Goal: Information Seeking & Learning: Check status

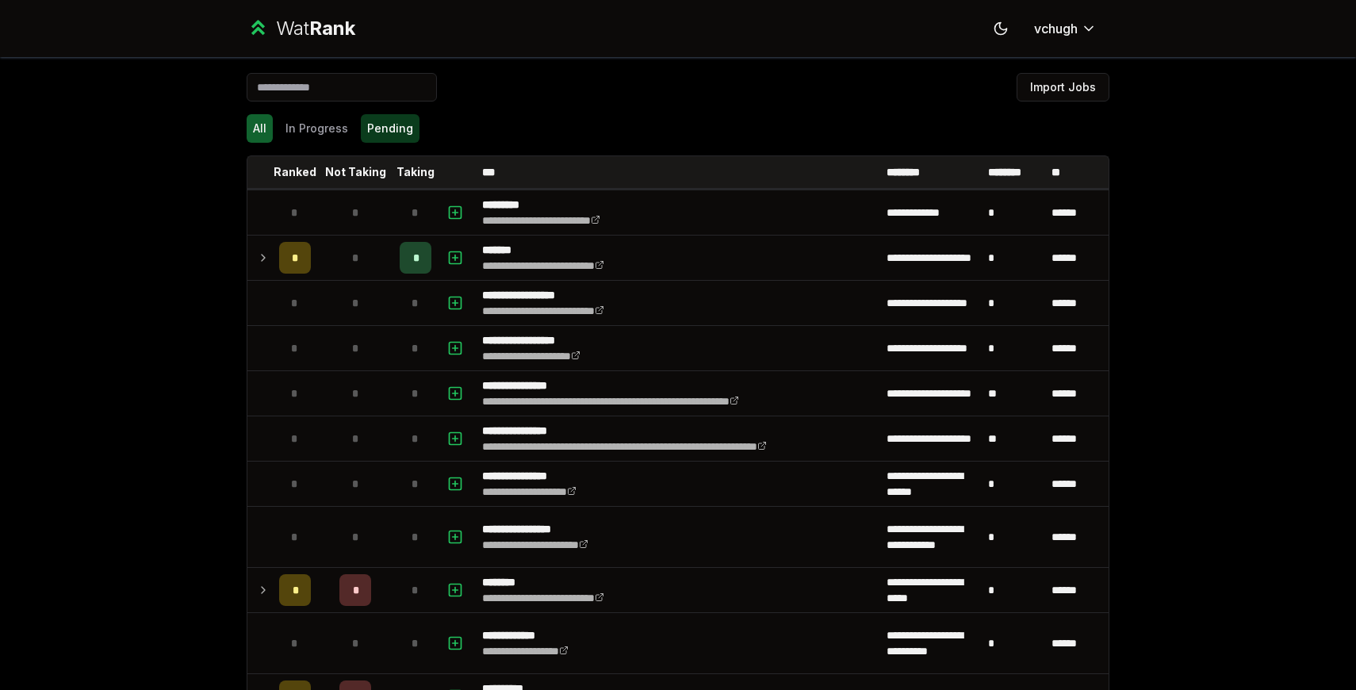
click at [374, 120] on button "Pending" at bounding box center [390, 128] width 59 height 29
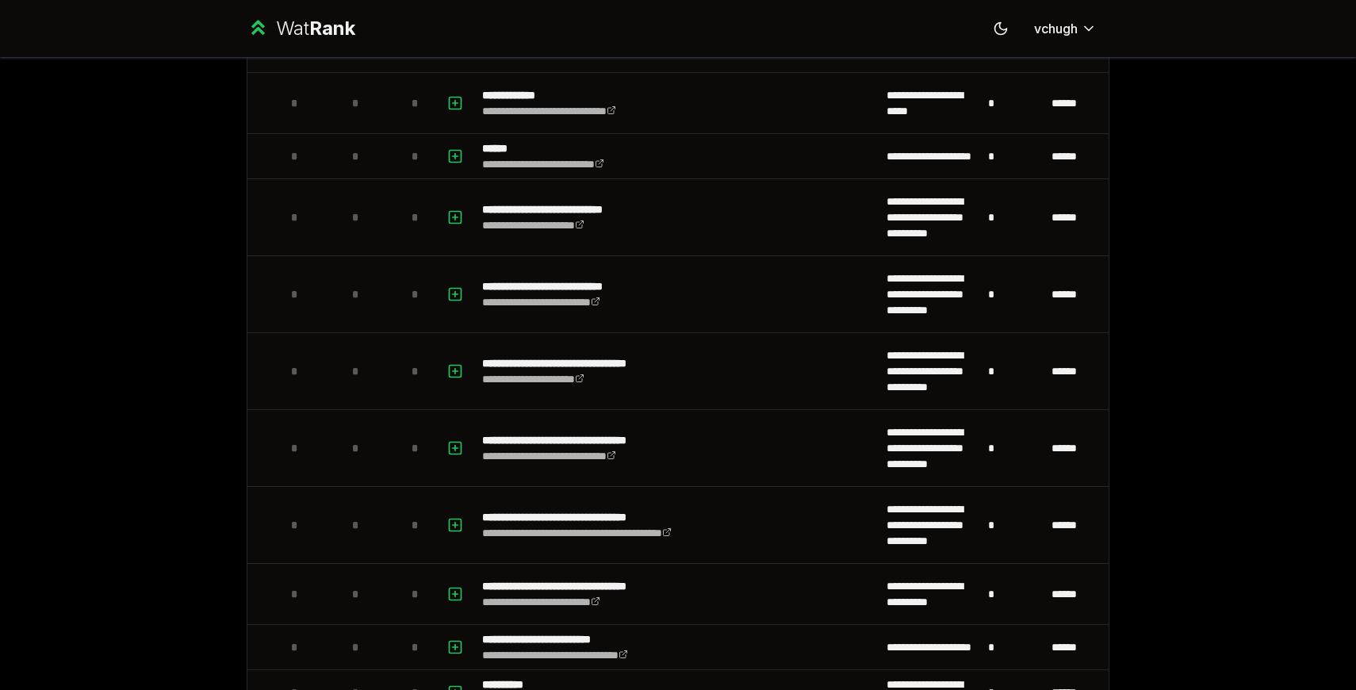
scroll to position [730, 0]
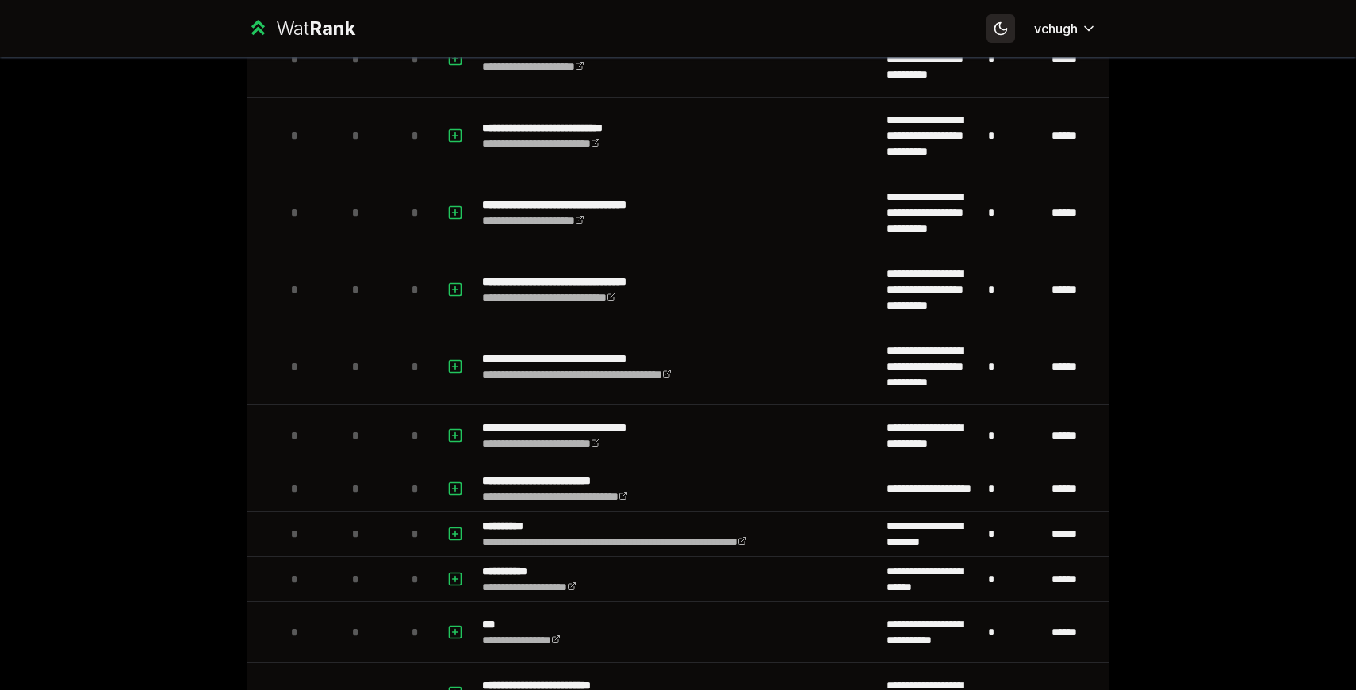
click at [997, 28] on icon at bounding box center [1000, 28] width 15 height 15
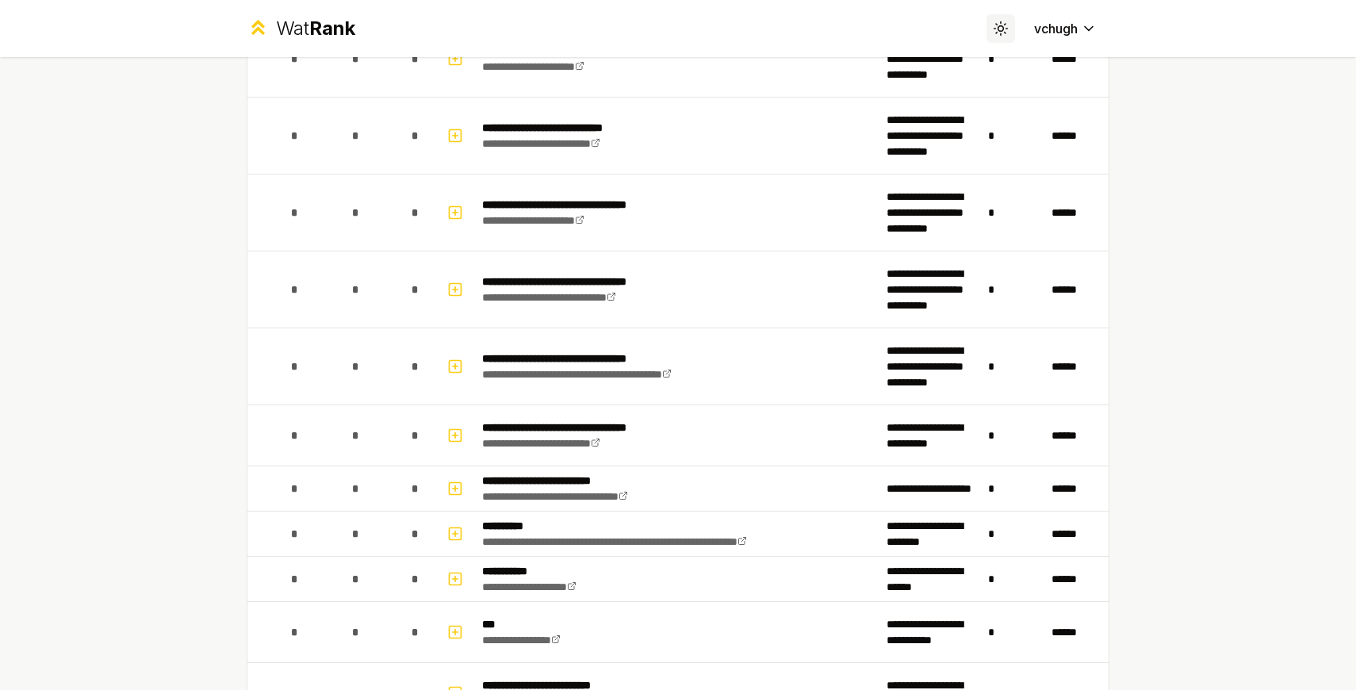
click at [997, 28] on icon at bounding box center [1000, 28] width 15 height 15
click at [1001, 29] on icon at bounding box center [1001, 29] width 0 height 0
click at [997, 28] on icon at bounding box center [1000, 28] width 15 height 15
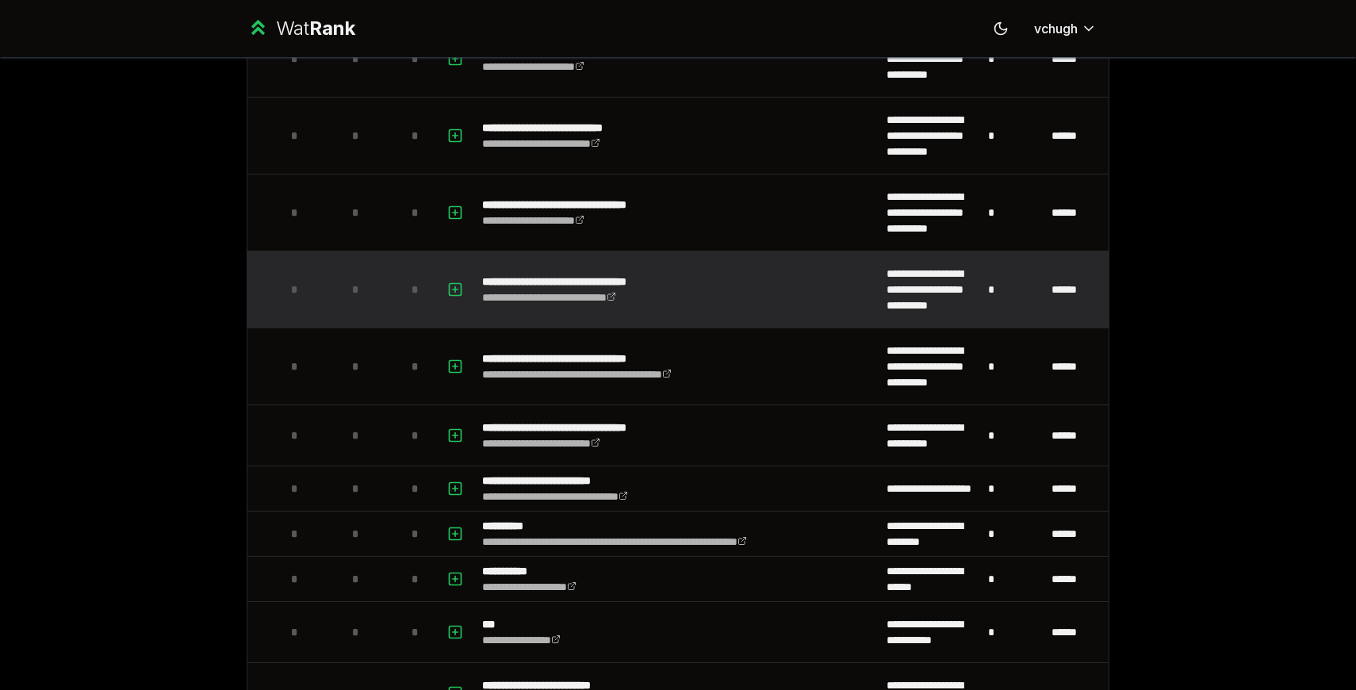
scroll to position [0, 0]
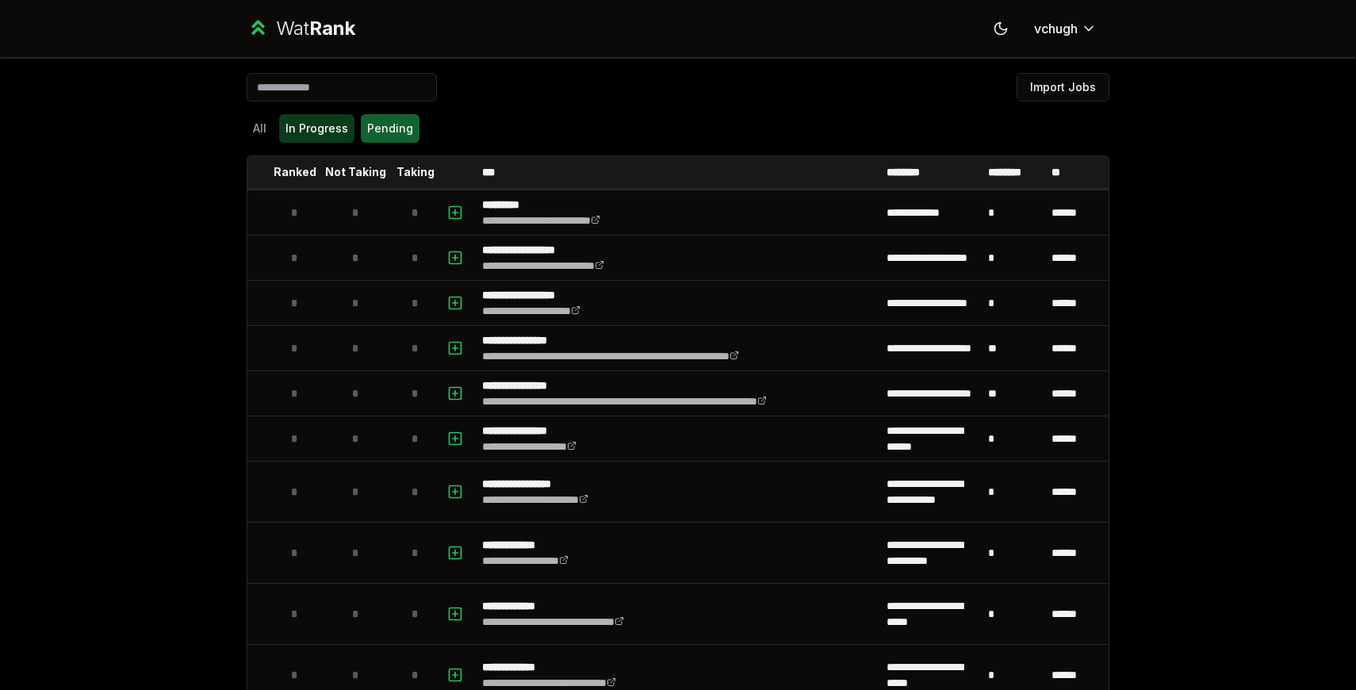
click at [335, 128] on button "In Progress" at bounding box center [316, 128] width 75 height 29
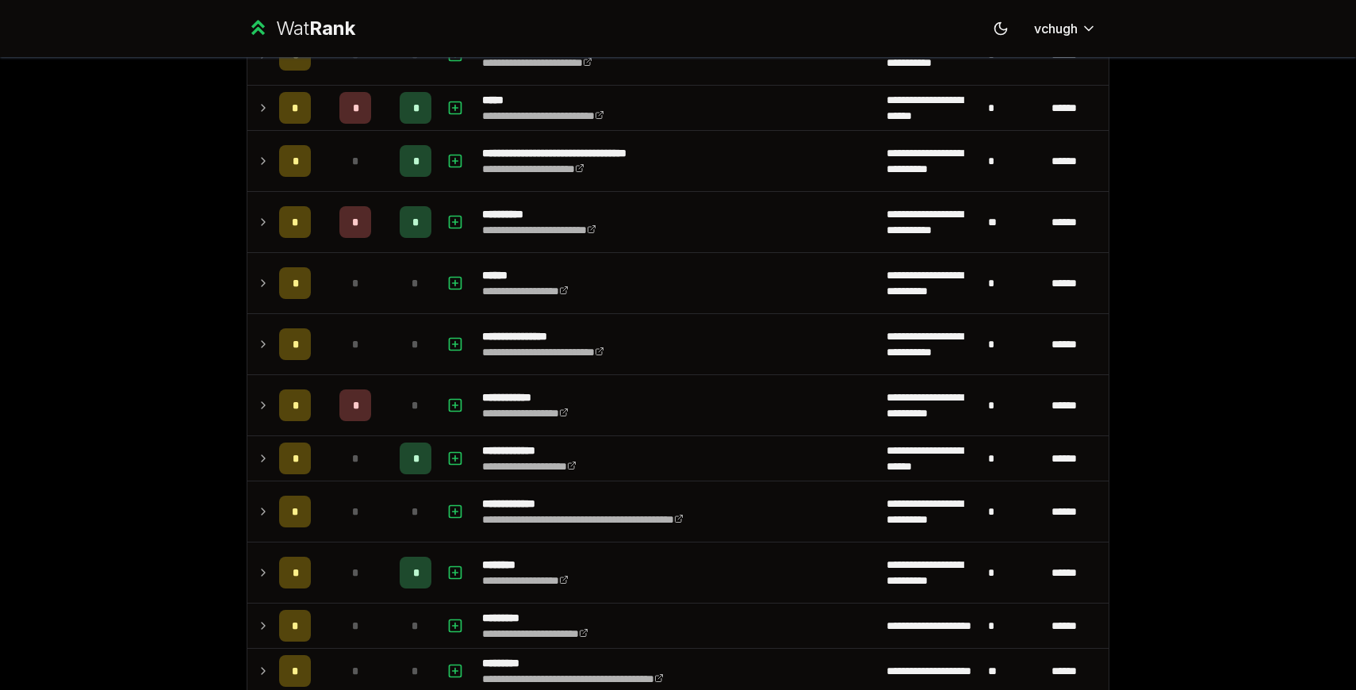
scroll to position [346, 0]
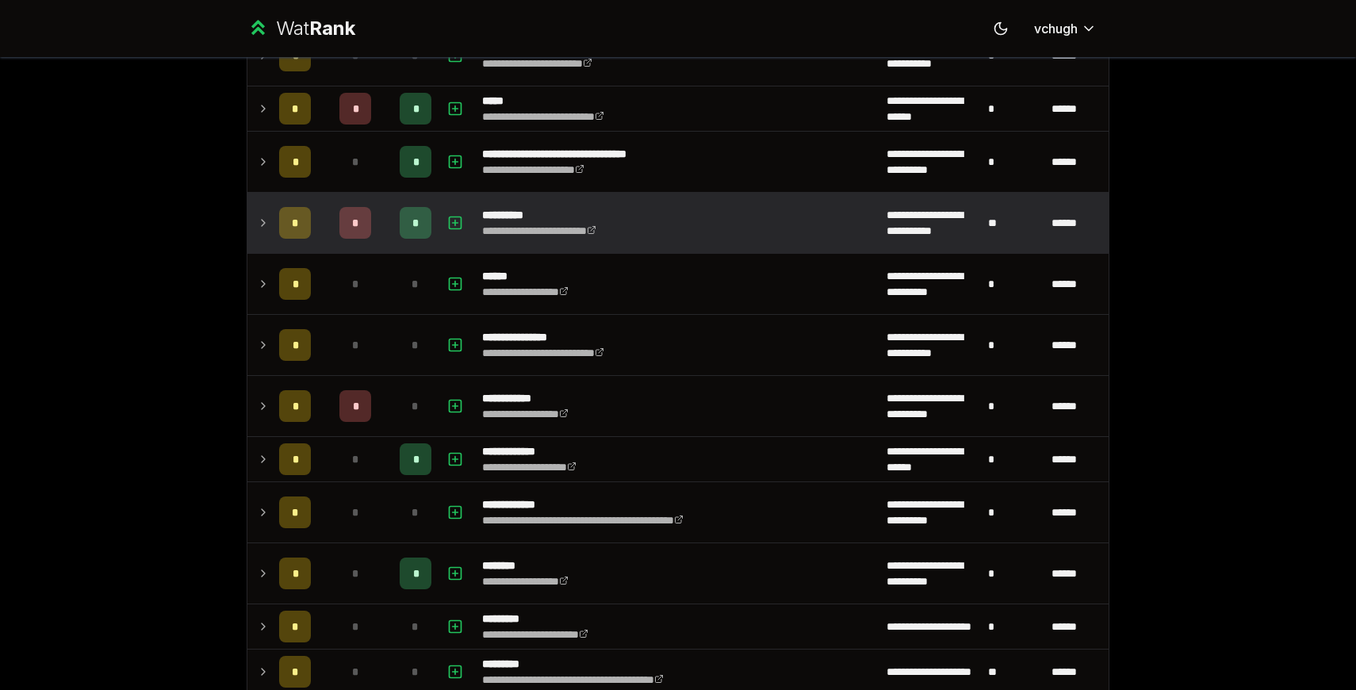
click at [396, 234] on td "*" at bounding box center [415, 223] width 44 height 60
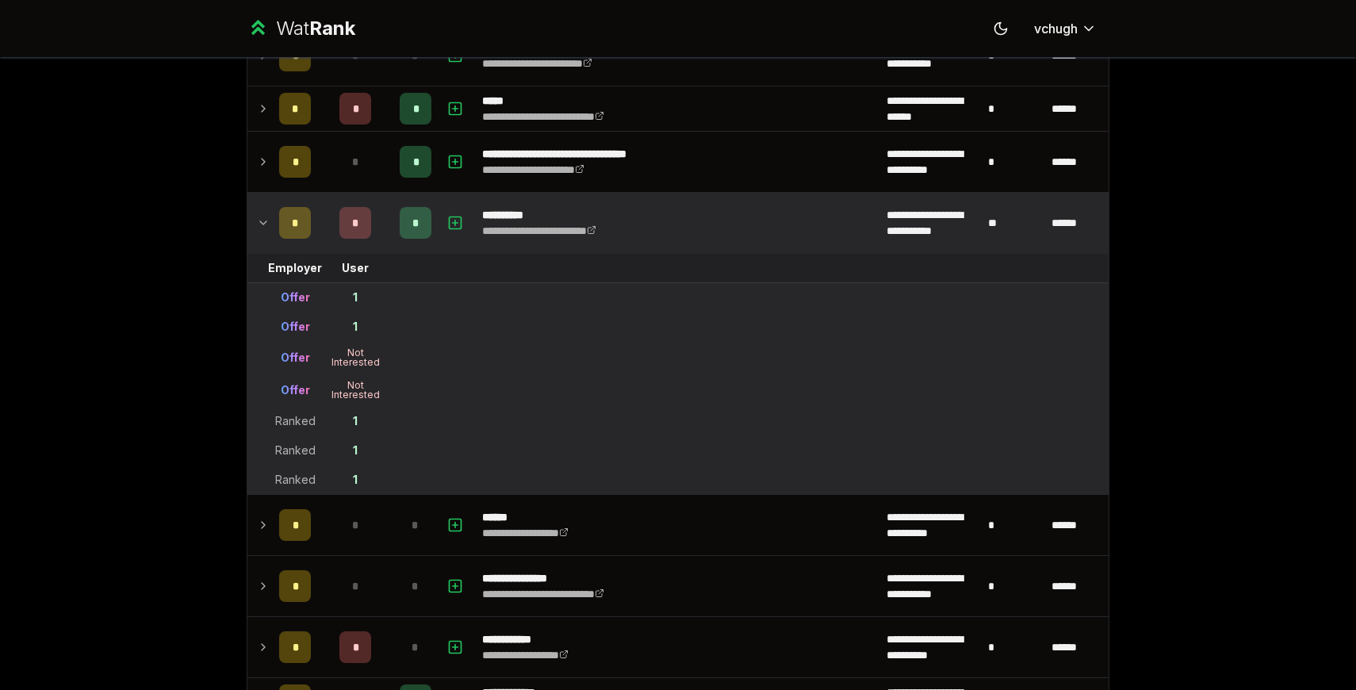
click at [358, 296] on td "1" at bounding box center [355, 297] width 76 height 29
click at [297, 298] on div "Offer" at bounding box center [295, 297] width 29 height 16
click at [297, 344] on td "Offer" at bounding box center [295, 358] width 44 height 32
click at [297, 378] on td "Offer" at bounding box center [295, 390] width 44 height 32
click at [297, 412] on td "Ranked" at bounding box center [295, 421] width 44 height 29
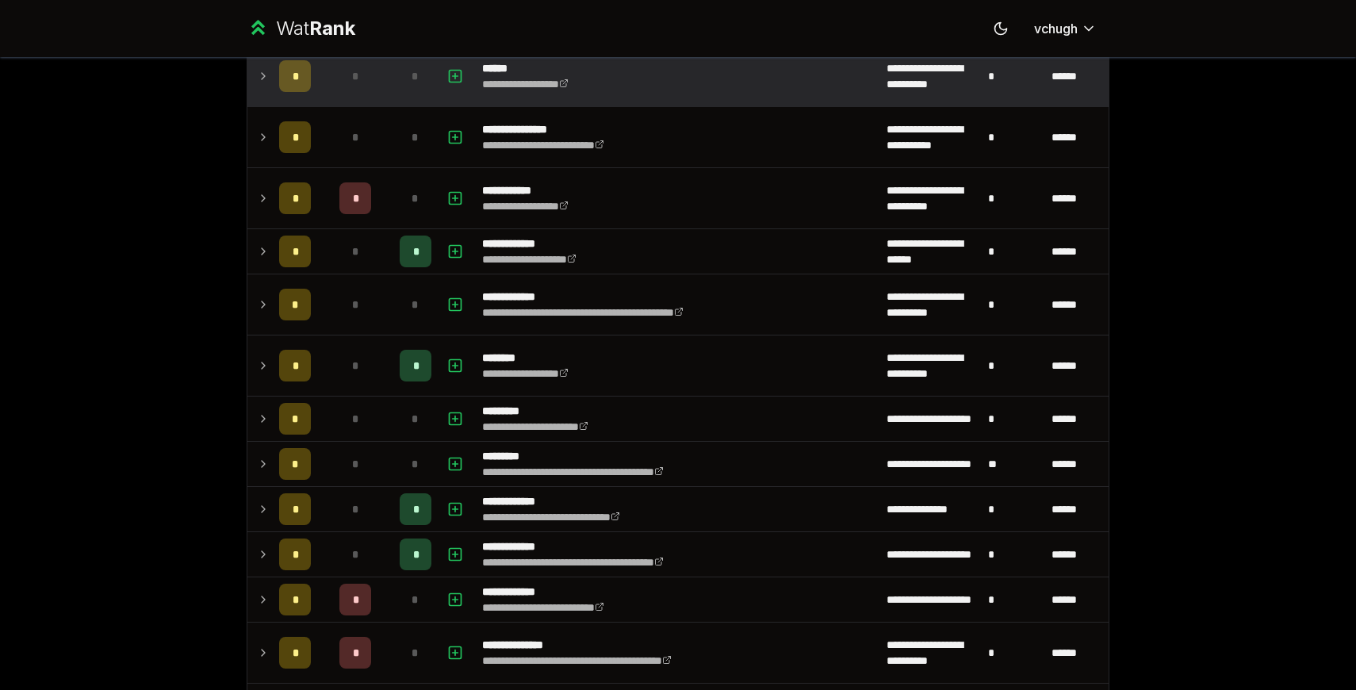
scroll to position [806, 0]
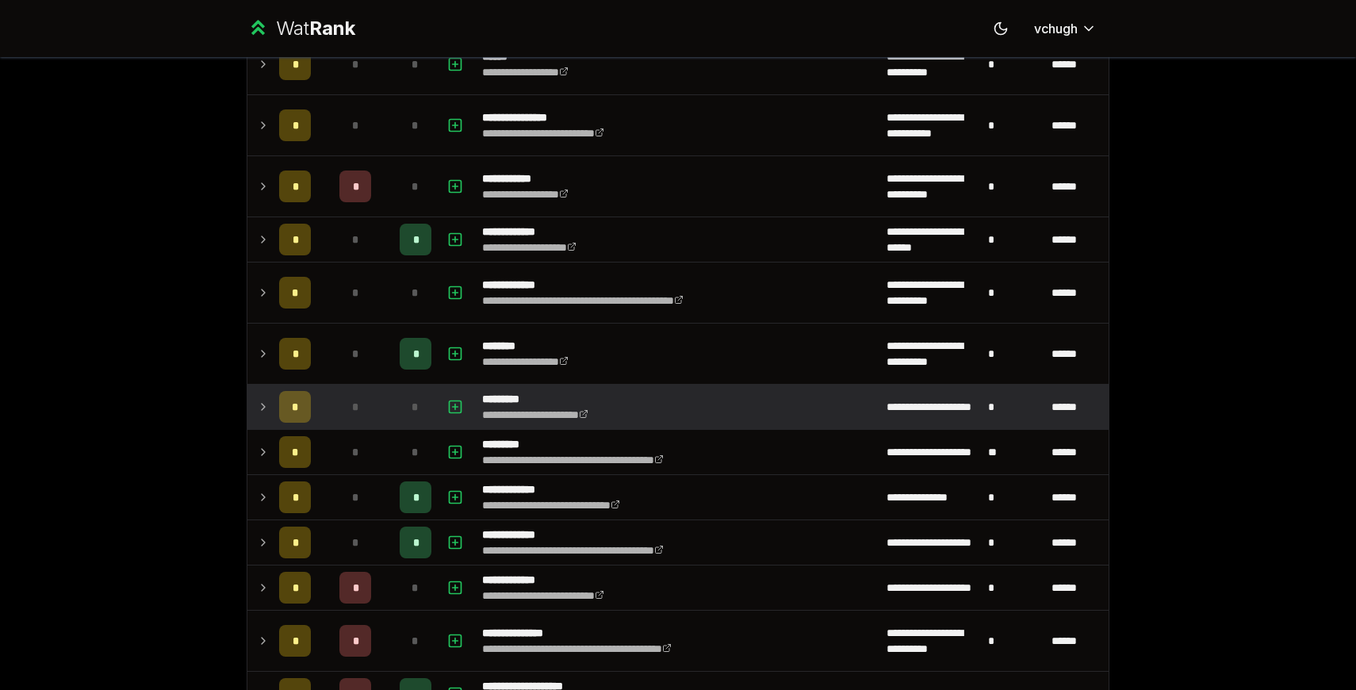
click at [744, 402] on td "**********" at bounding box center [678, 407] width 404 height 44
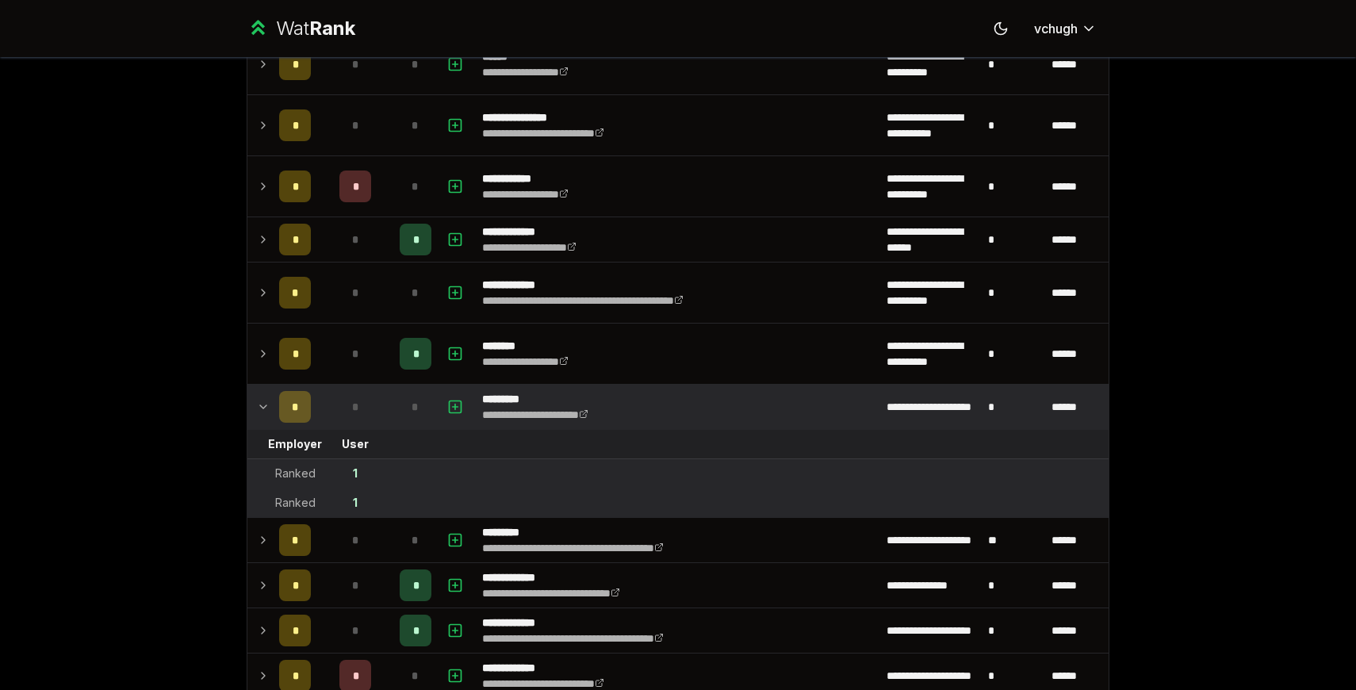
click at [358, 474] on td "1" at bounding box center [355, 473] width 76 height 29
click at [315, 474] on td "Ranked" at bounding box center [295, 473] width 44 height 29
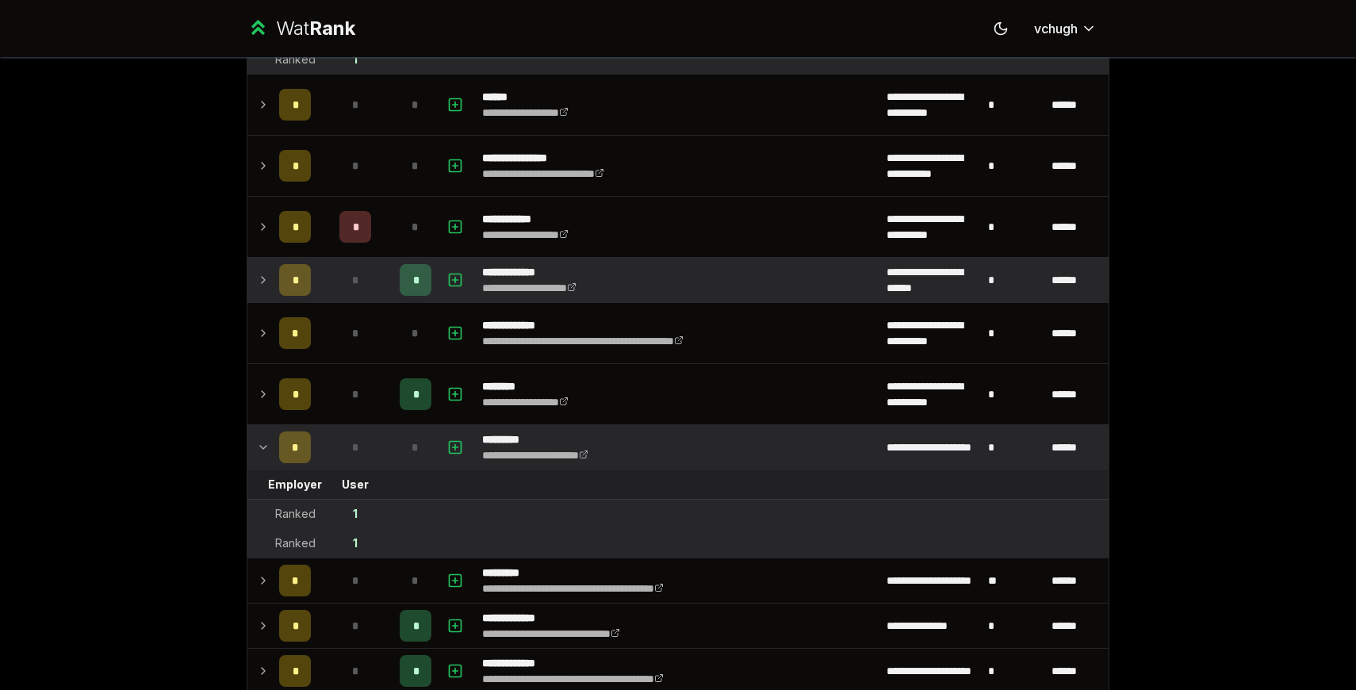
scroll to position [1081, 0]
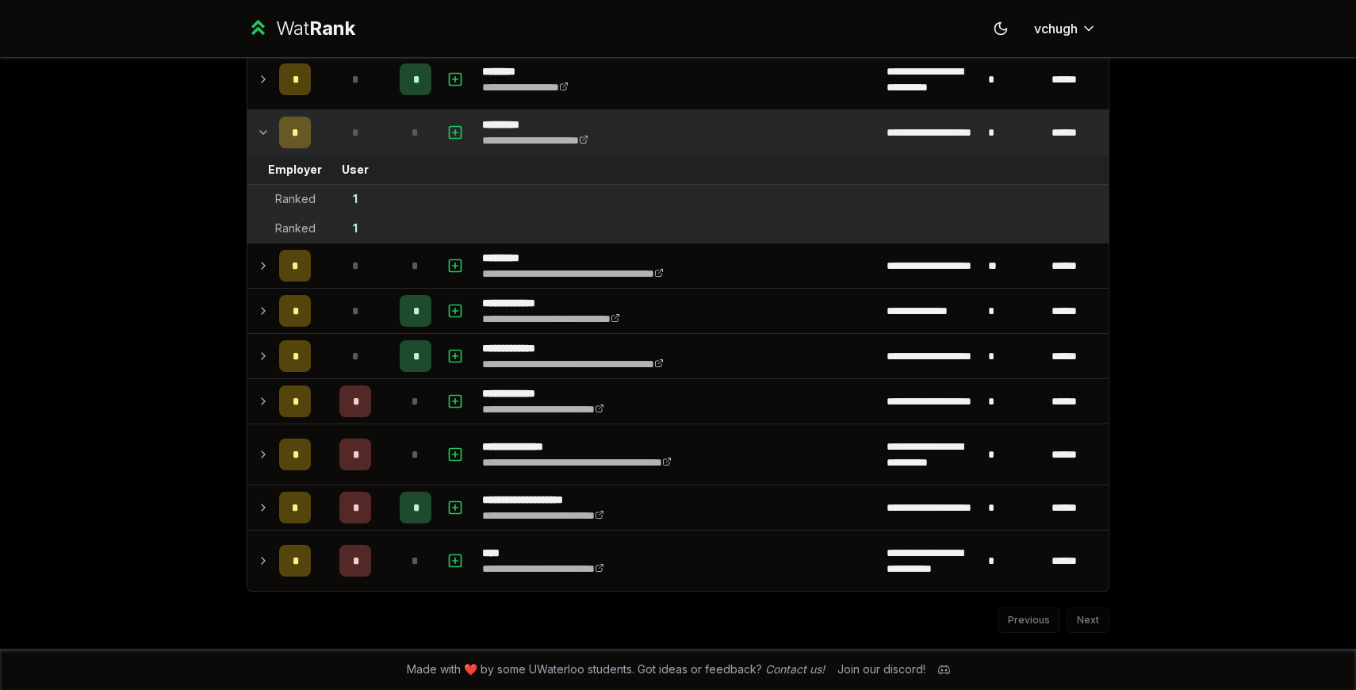
click at [562, 277] on link "**********" at bounding box center [573, 273] width 182 height 11
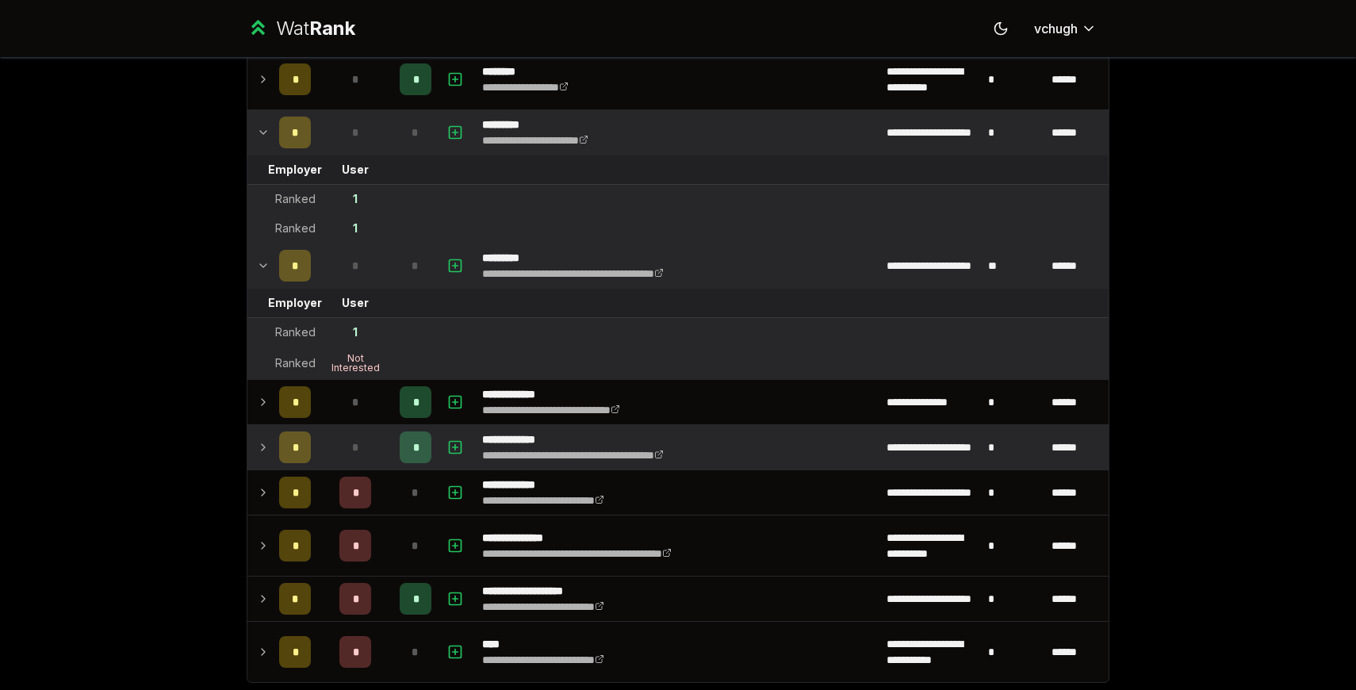
click at [784, 457] on td "**********" at bounding box center [678, 447] width 404 height 44
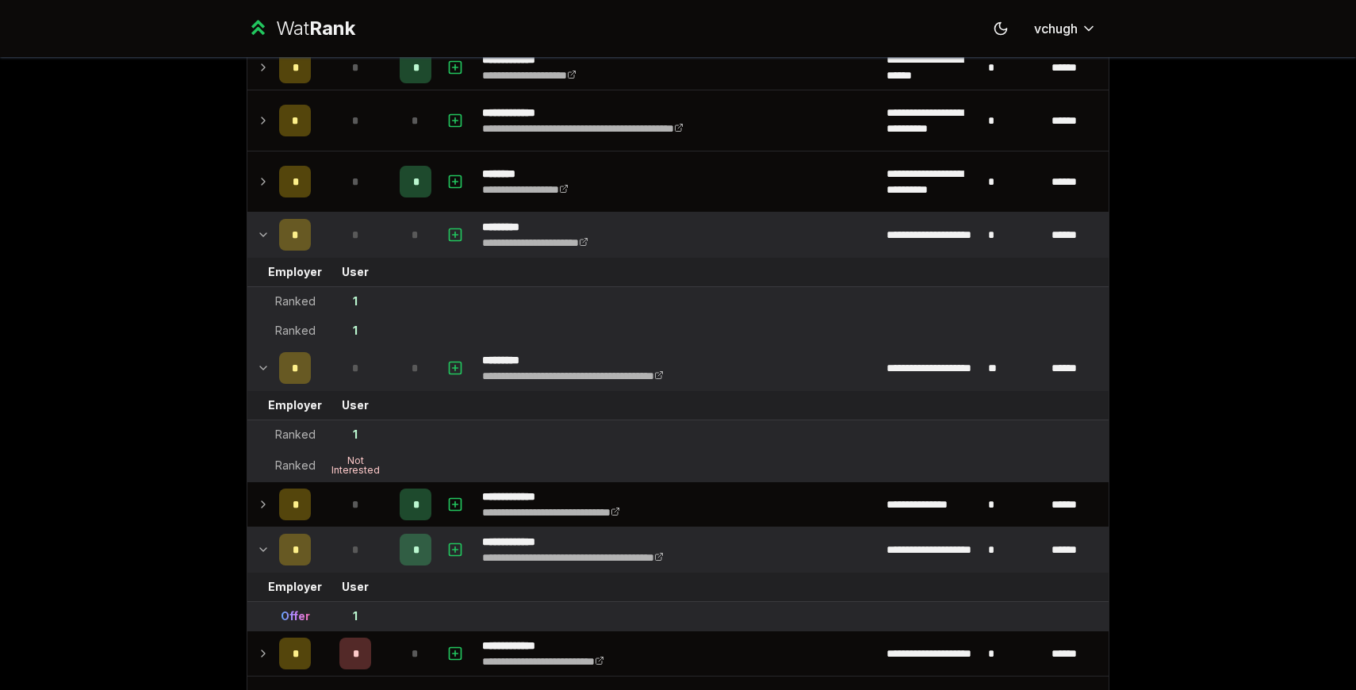
scroll to position [980, 0]
